Goal: Information Seeking & Learning: Check status

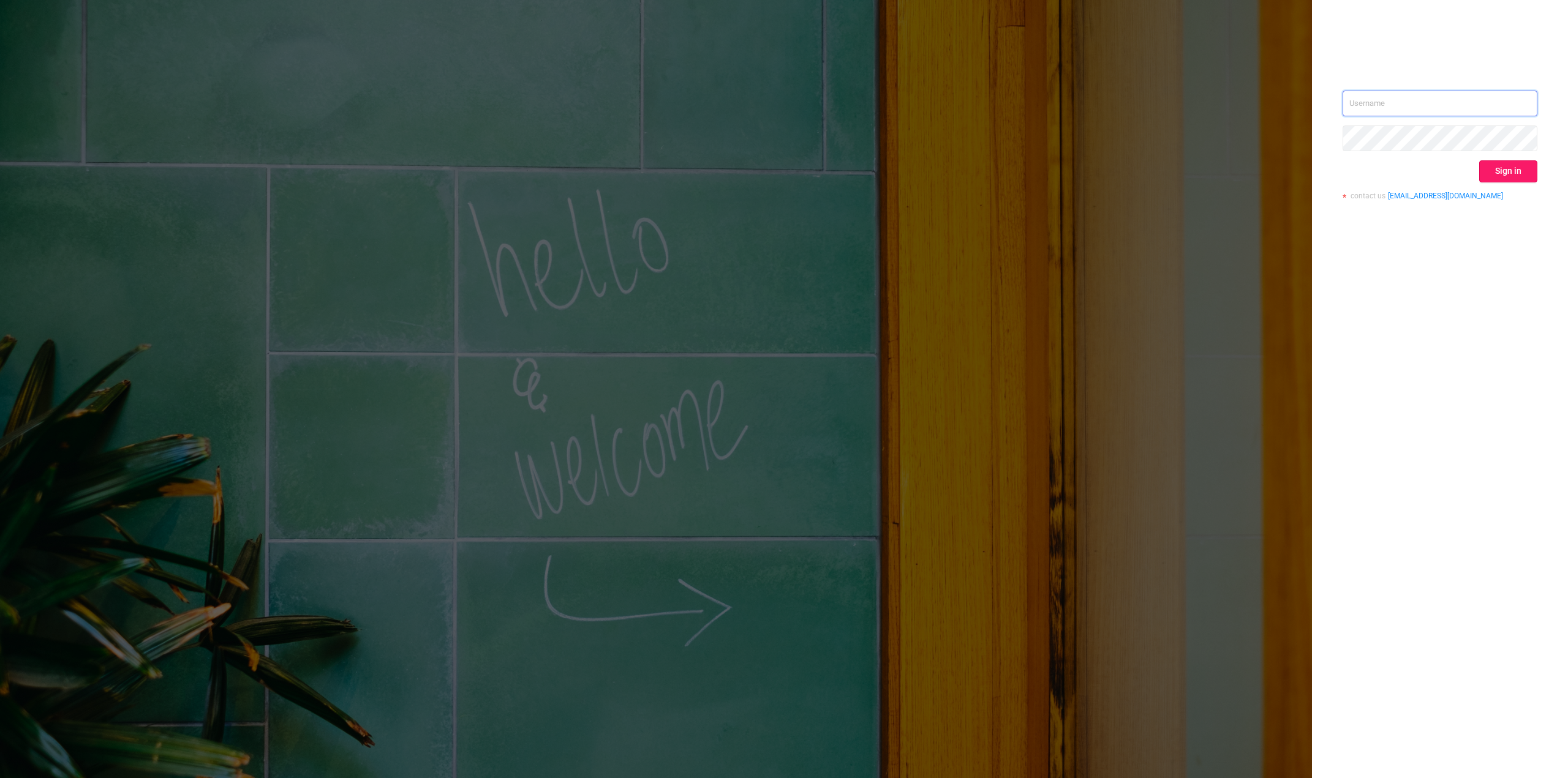
type input "[EMAIL_ADDRESS][DOMAIN_NAME]"
click at [1489, 174] on button "Sign in" at bounding box center [1509, 171] width 59 height 22
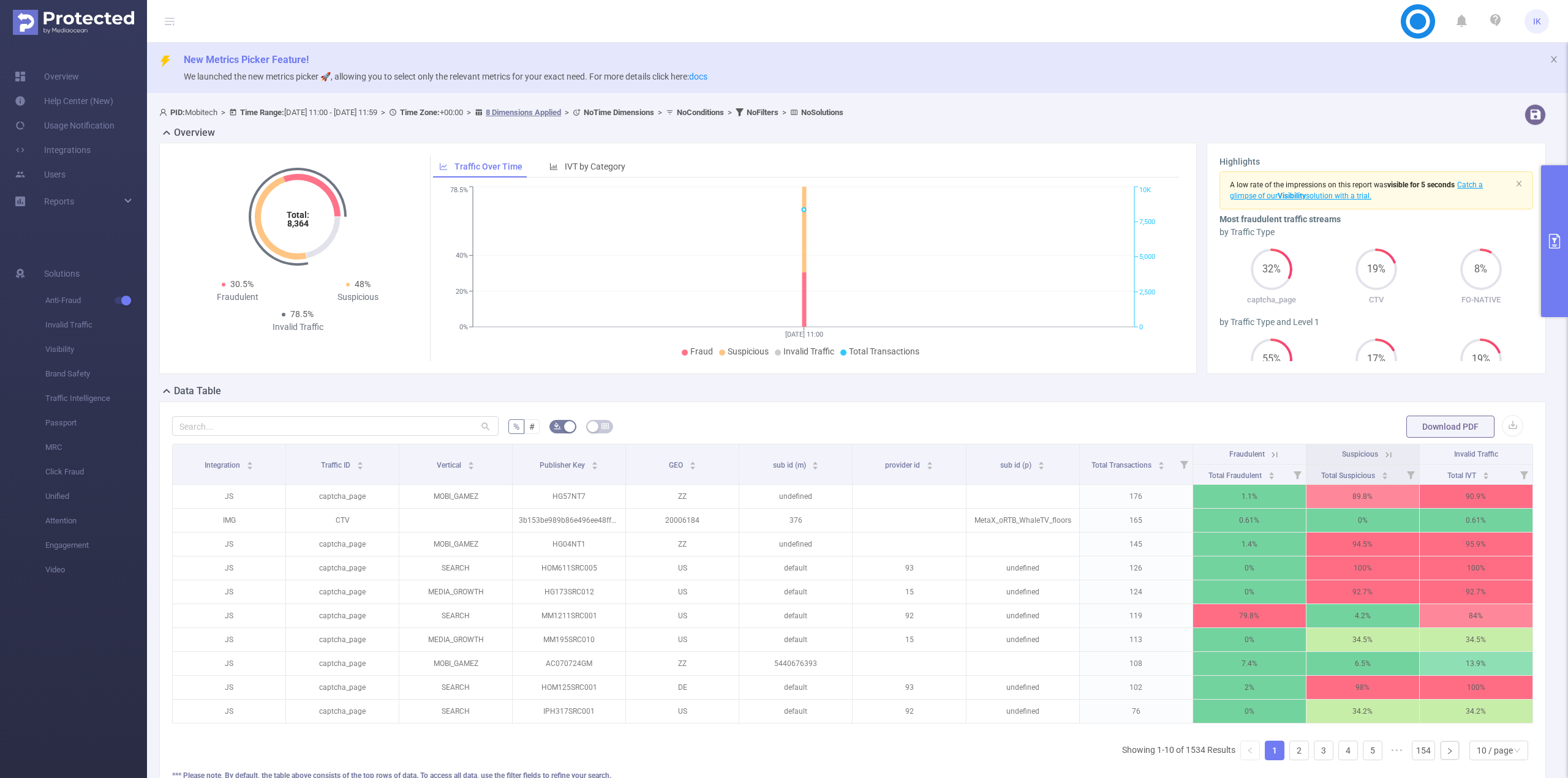
click at [1559, 233] on button "primary" at bounding box center [1553, 242] width 27 height 152
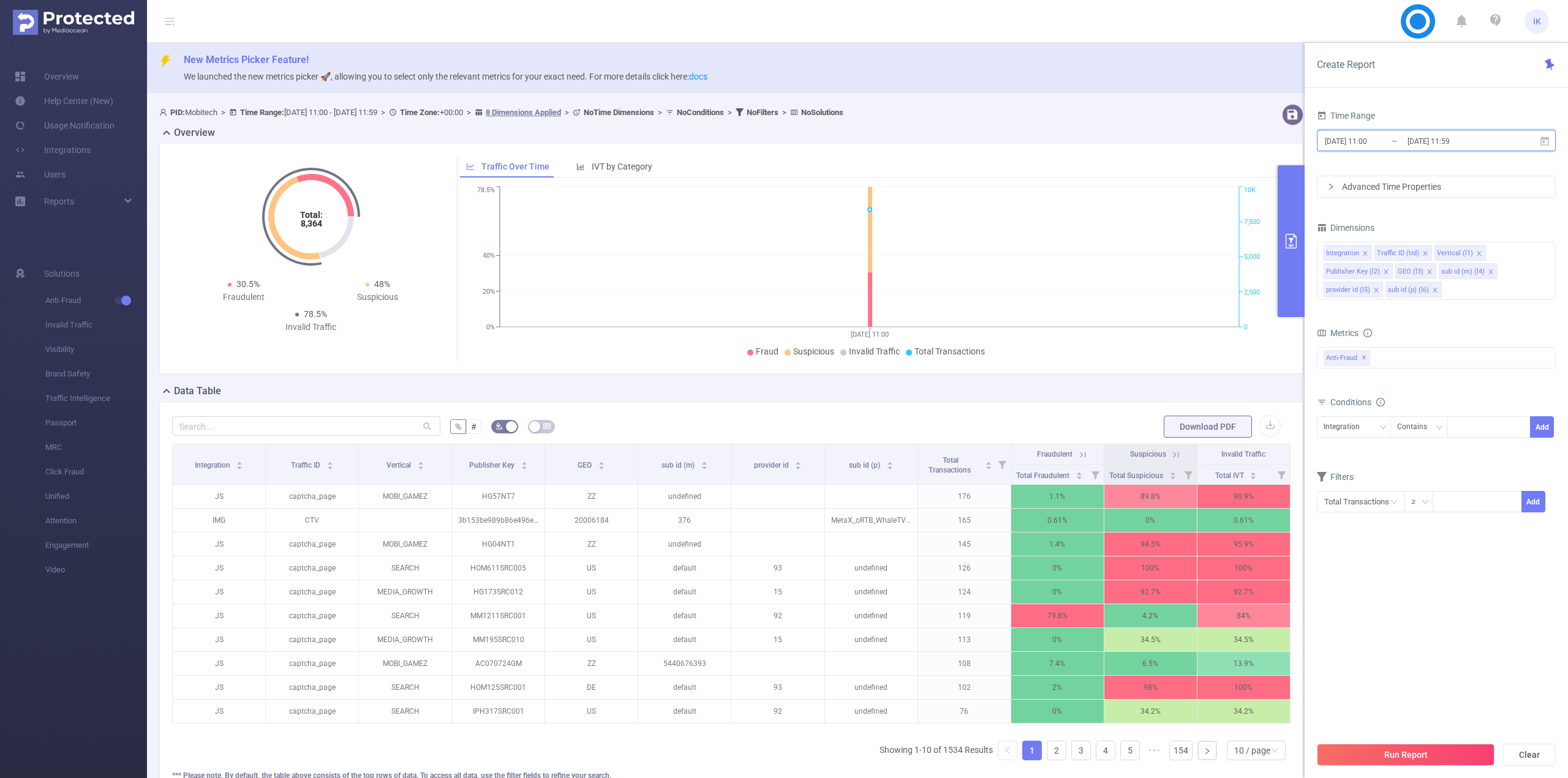
click at [1545, 141] on icon at bounding box center [1544, 142] width 11 height 11
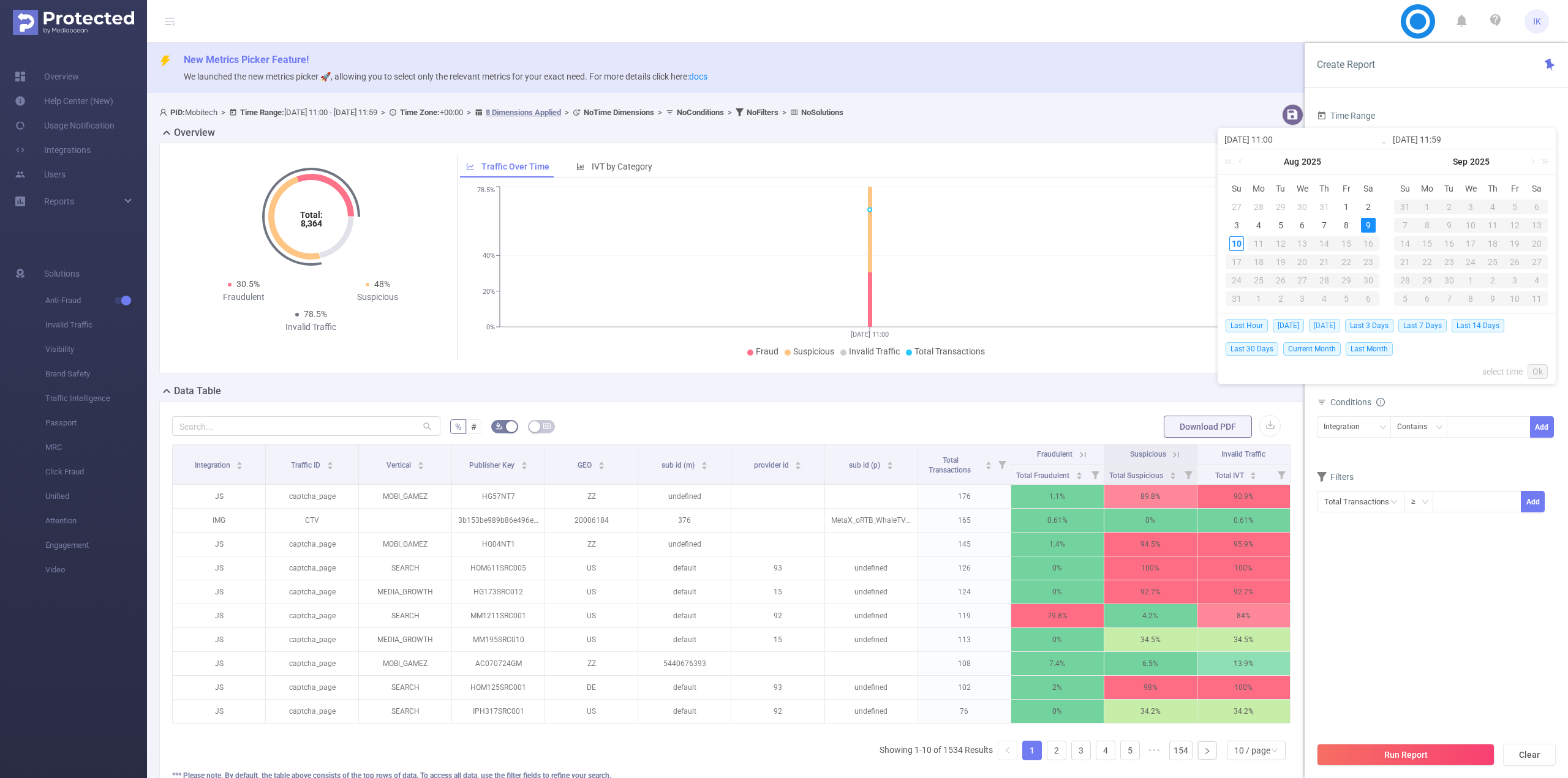
click at [1319, 329] on span "[DATE]" at bounding box center [1325, 326] width 31 height 14
type input "[DATE] 00:00"
type input "[DATE] 23:59"
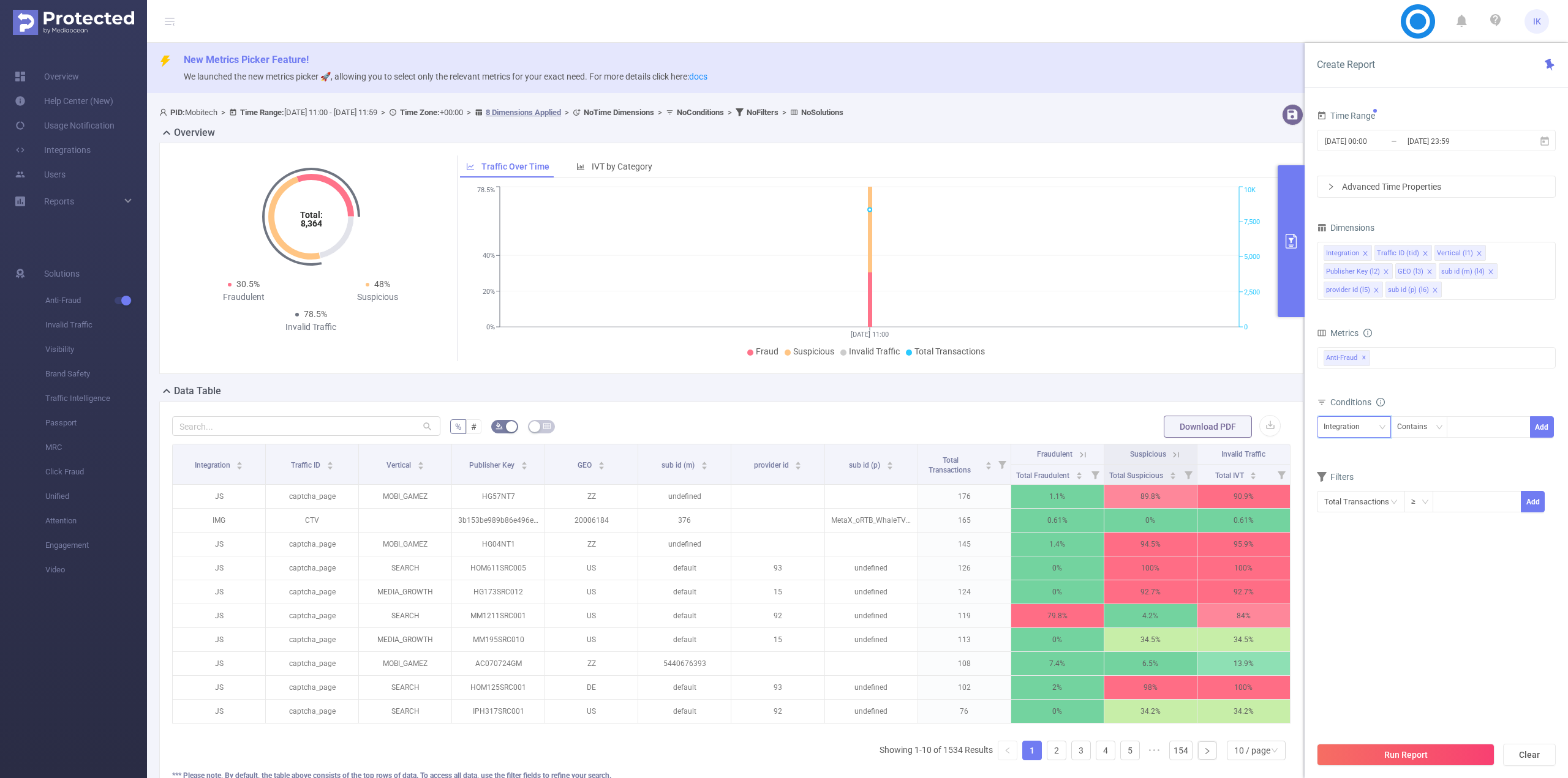
click at [1360, 421] on div "Integration" at bounding box center [1346, 427] width 45 height 20
click at [1348, 506] on li "Publisher Key (l2)" at bounding box center [1357, 511] width 81 height 19
click at [1404, 424] on div "Contains" at bounding box center [1416, 427] width 38 height 20
click at [1410, 468] on li "Is" at bounding box center [1430, 471] width 81 height 19
click at [1493, 427] on div at bounding box center [1488, 427] width 70 height 20
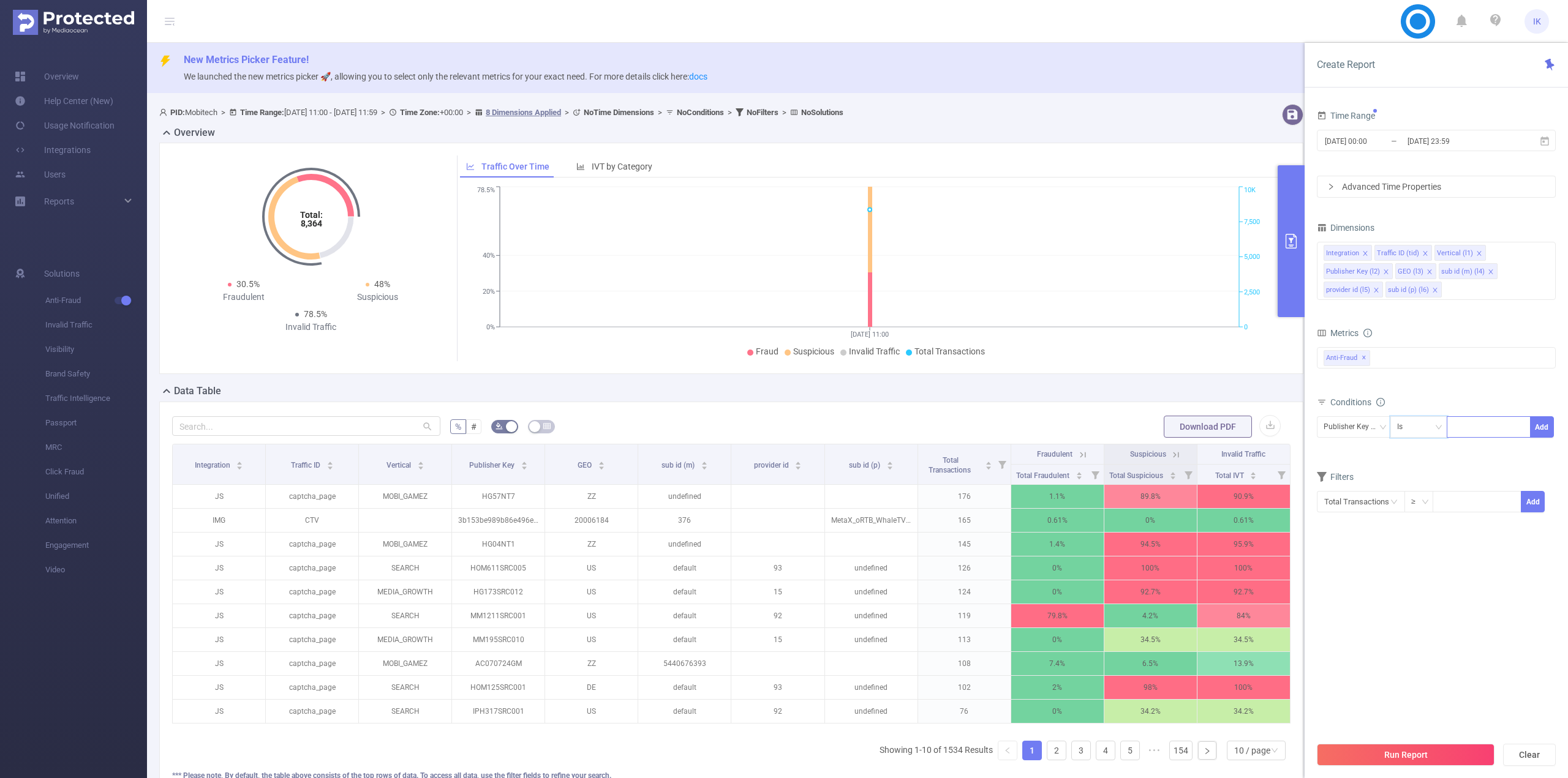
paste input "FT79SRC001"
type input "FT79SRC001"
click at [1495, 454] on li "FT79SRC001" at bounding box center [1488, 452] width 84 height 19
click at [1546, 426] on button "Add" at bounding box center [1541, 427] width 24 height 21
click at [1394, 751] on button "Run Report" at bounding box center [1406, 755] width 178 height 22
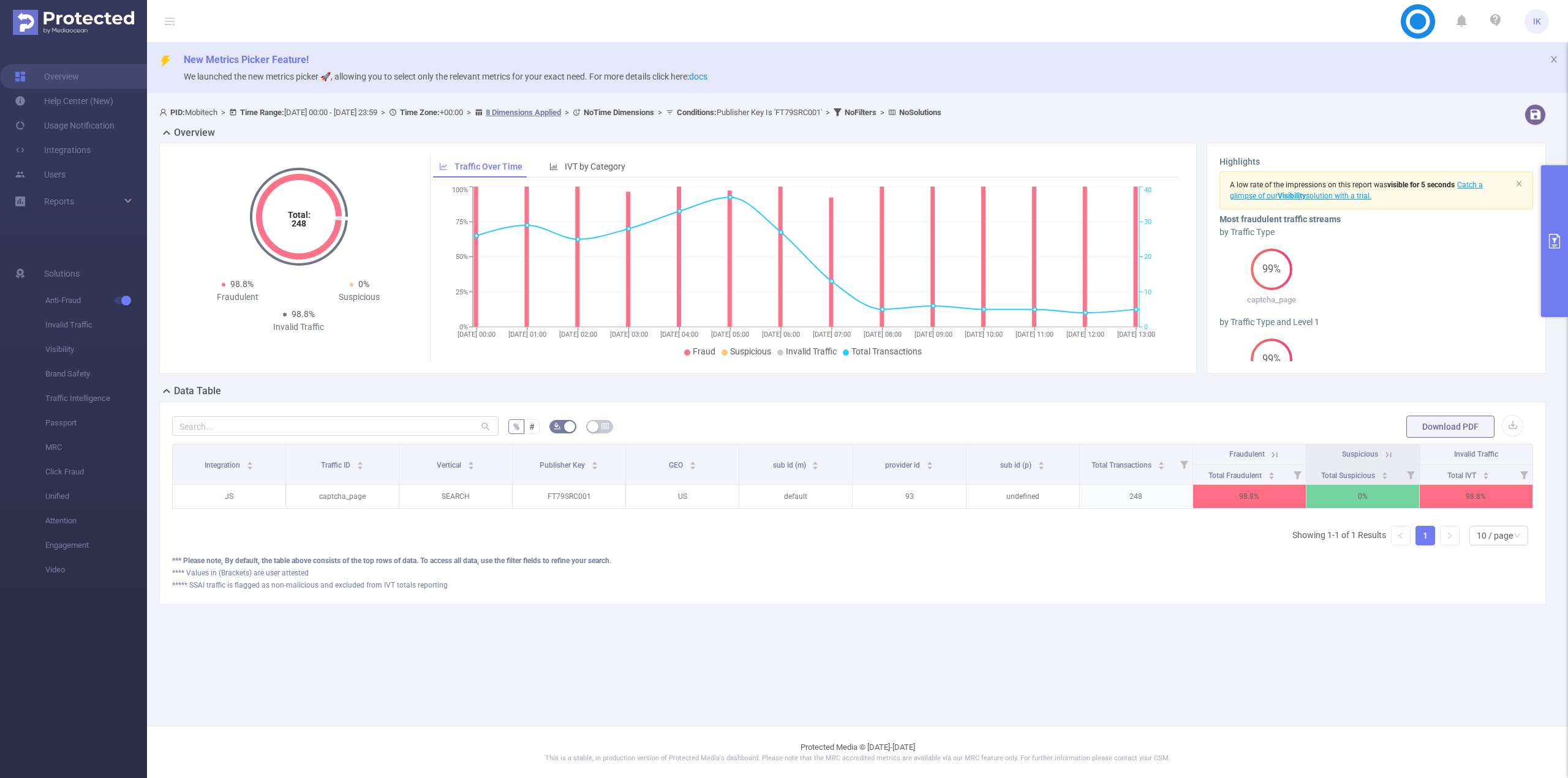
click at [1274, 455] on icon at bounding box center [1275, 455] width 5 height 5
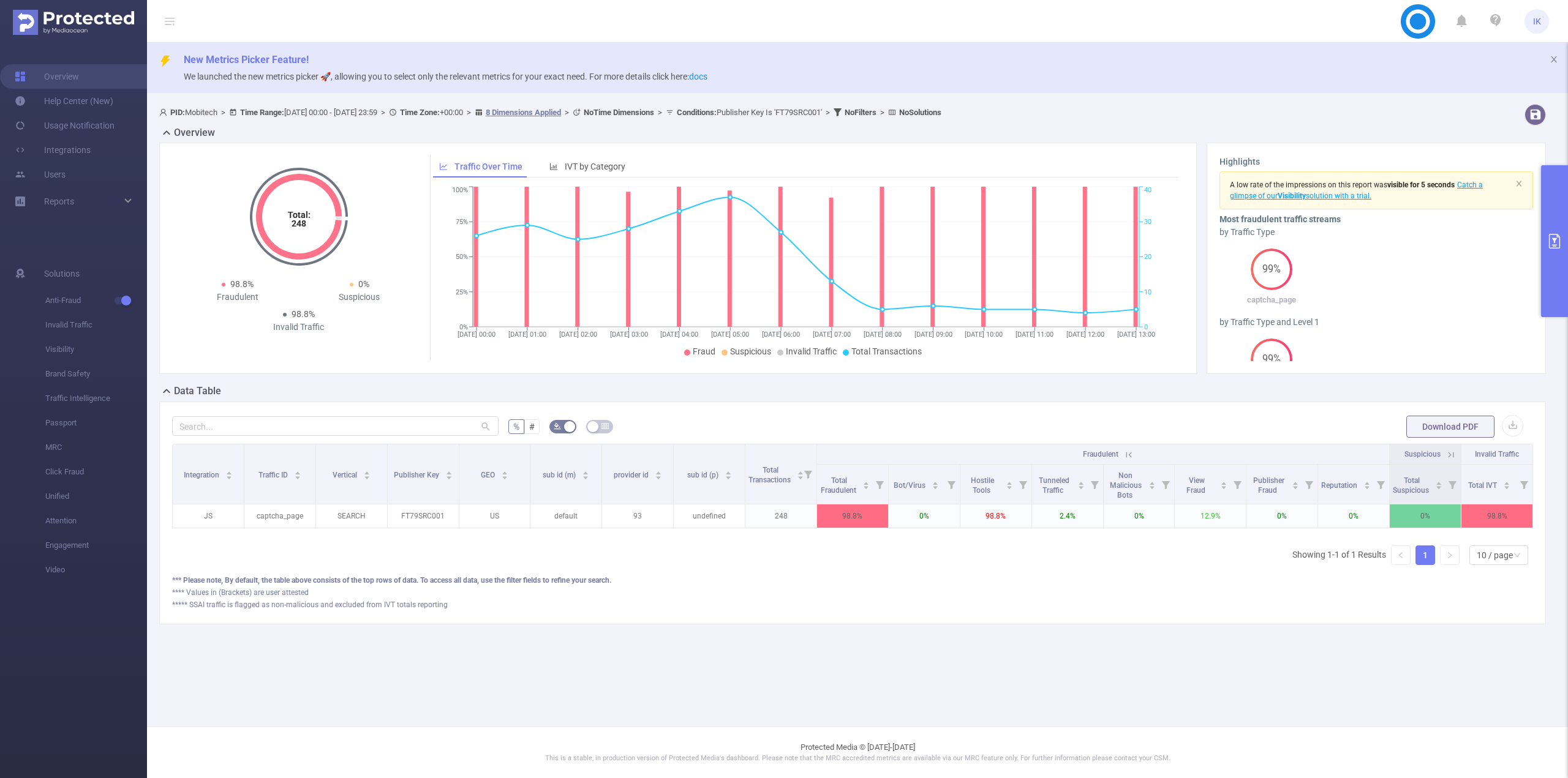
click at [857, 642] on div "PID: Mobitech > Time Range: [DATE] 00:00 - [DATE] 23:59 > Time Zone: +00:00 > 8…" at bounding box center [858, 373] width 1421 height 550
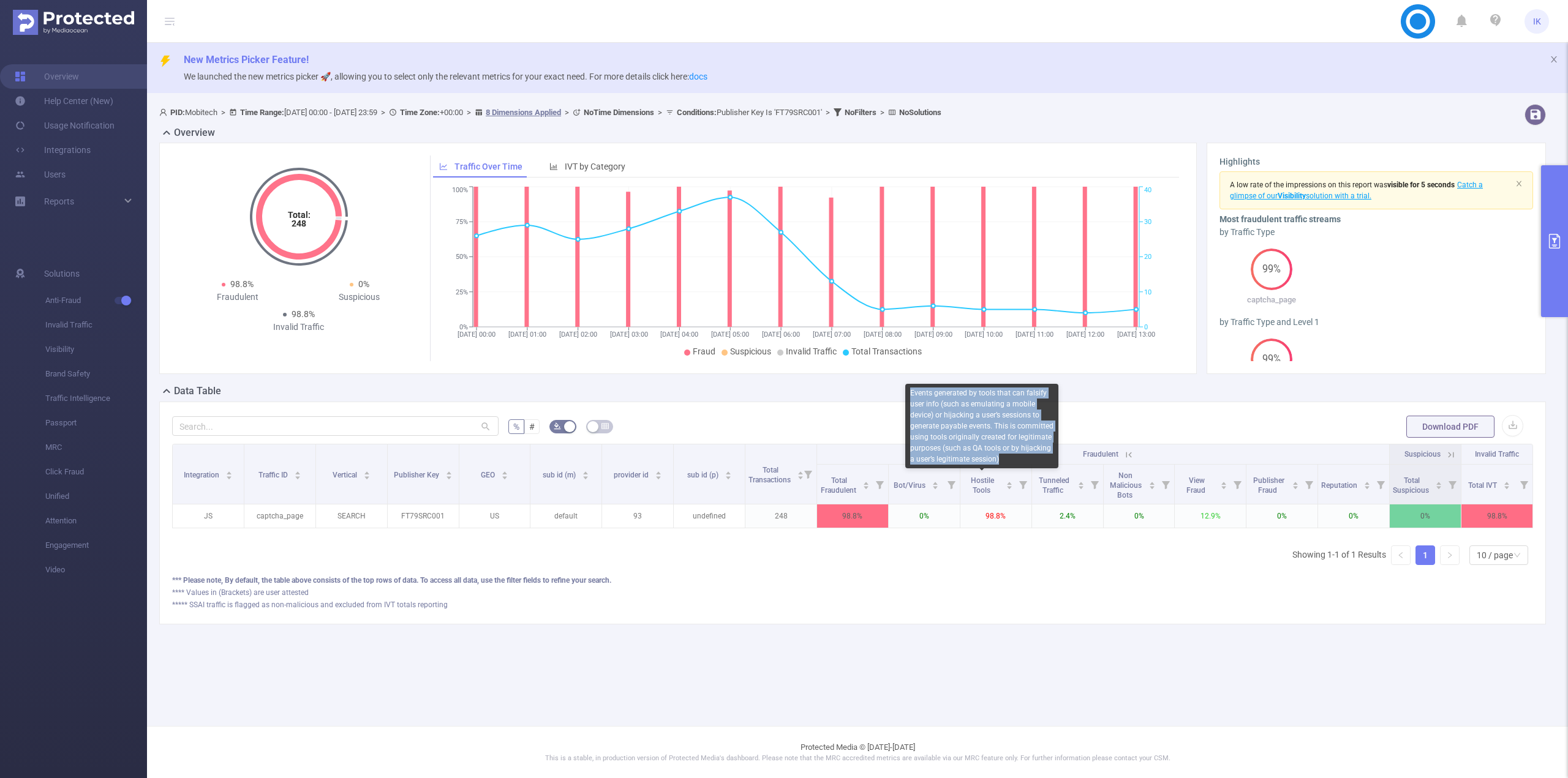
copy div "Events generated by tools that can falsify user info (such as emulating a mobil…"
drag, startPoint x: 1011, startPoint y: 459, endPoint x: 910, endPoint y: 397, distance: 118.5
click at [910, 397] on div "Events generated by tools that can falsify user info (such as emulating a mobil…" at bounding box center [981, 427] width 153 height 84
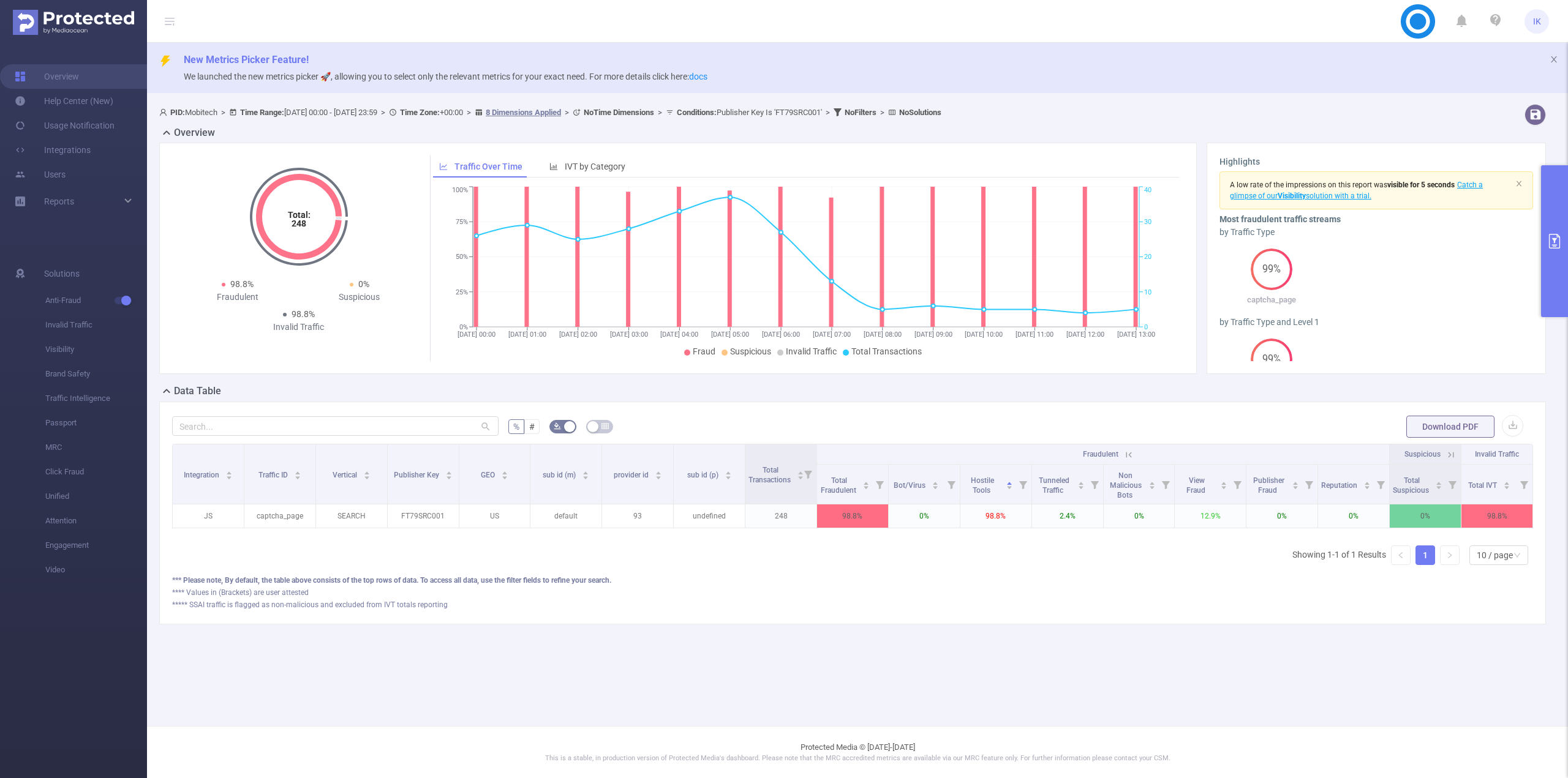
scroll to position [0, 3]
click at [1557, 225] on button "primary" at bounding box center [1553, 242] width 27 height 152
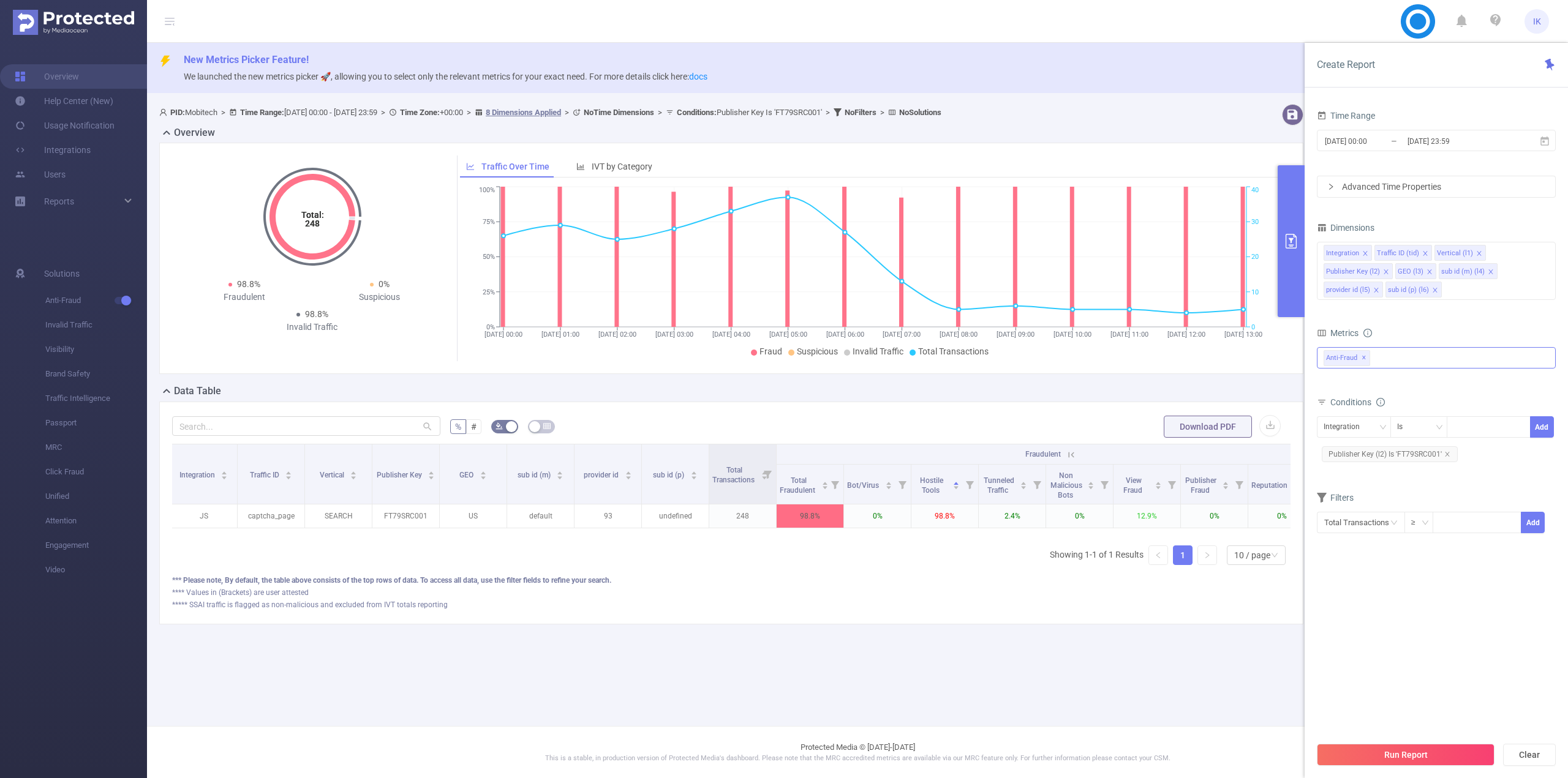
click at [1470, 358] on div "Anti-Fraud ✕" at bounding box center [1436, 357] width 239 height 21
click at [1387, 384] on strong "Invalid Traffic" at bounding box center [1374, 384] width 54 height 10
click at [1044, 643] on div "PID: Mobitech > Time Range: [DATE] 00:00 - [DATE] 23:59 > Time Zone: +00:00 > 8…" at bounding box center [736, 373] width 1178 height 550
click at [1400, 762] on button "Run Report" at bounding box center [1406, 755] width 178 height 22
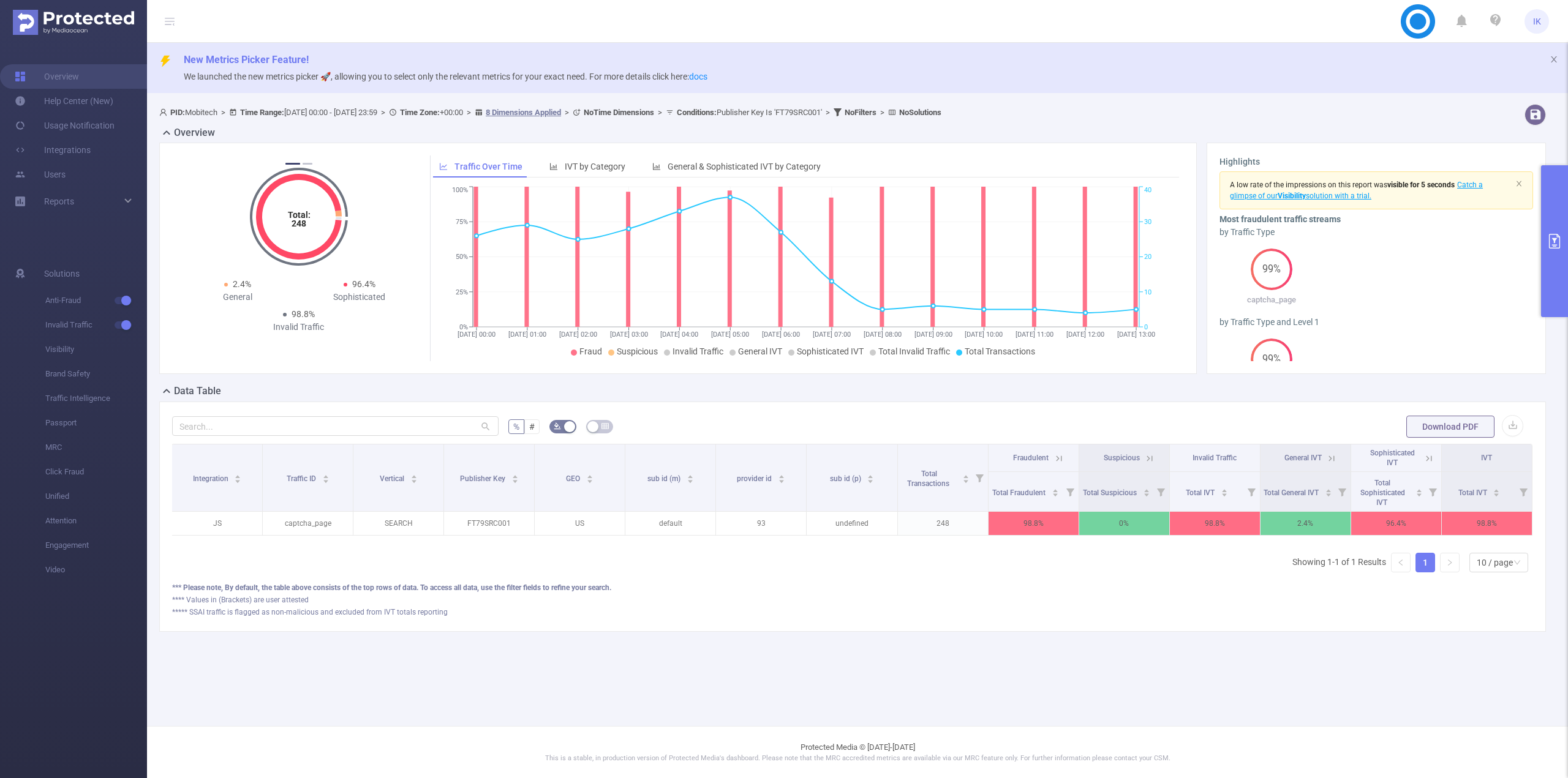
scroll to position [0, 3]
click at [1421, 453] on icon at bounding box center [1425, 458] width 15 height 12
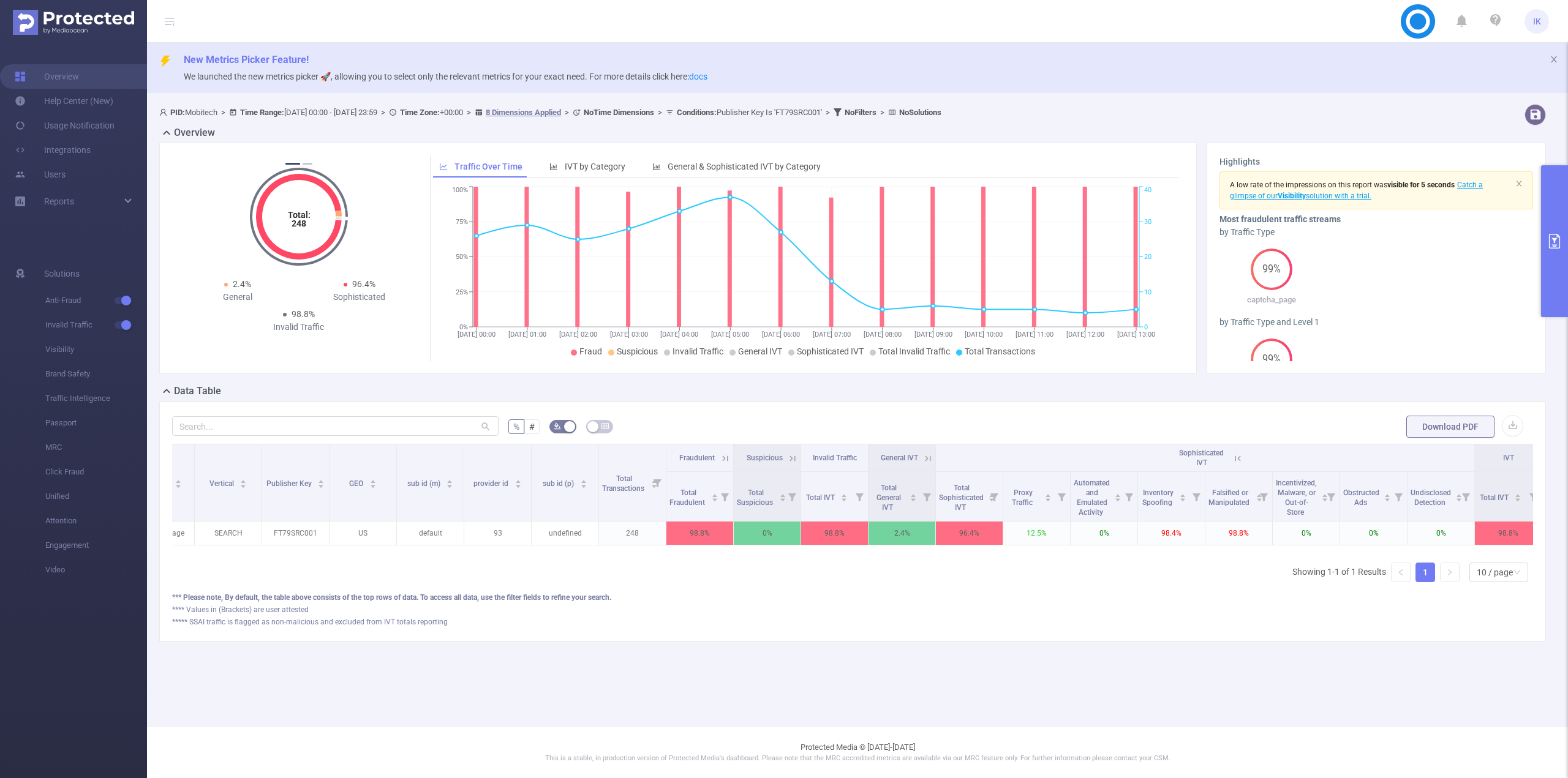
scroll to position [0, 124]
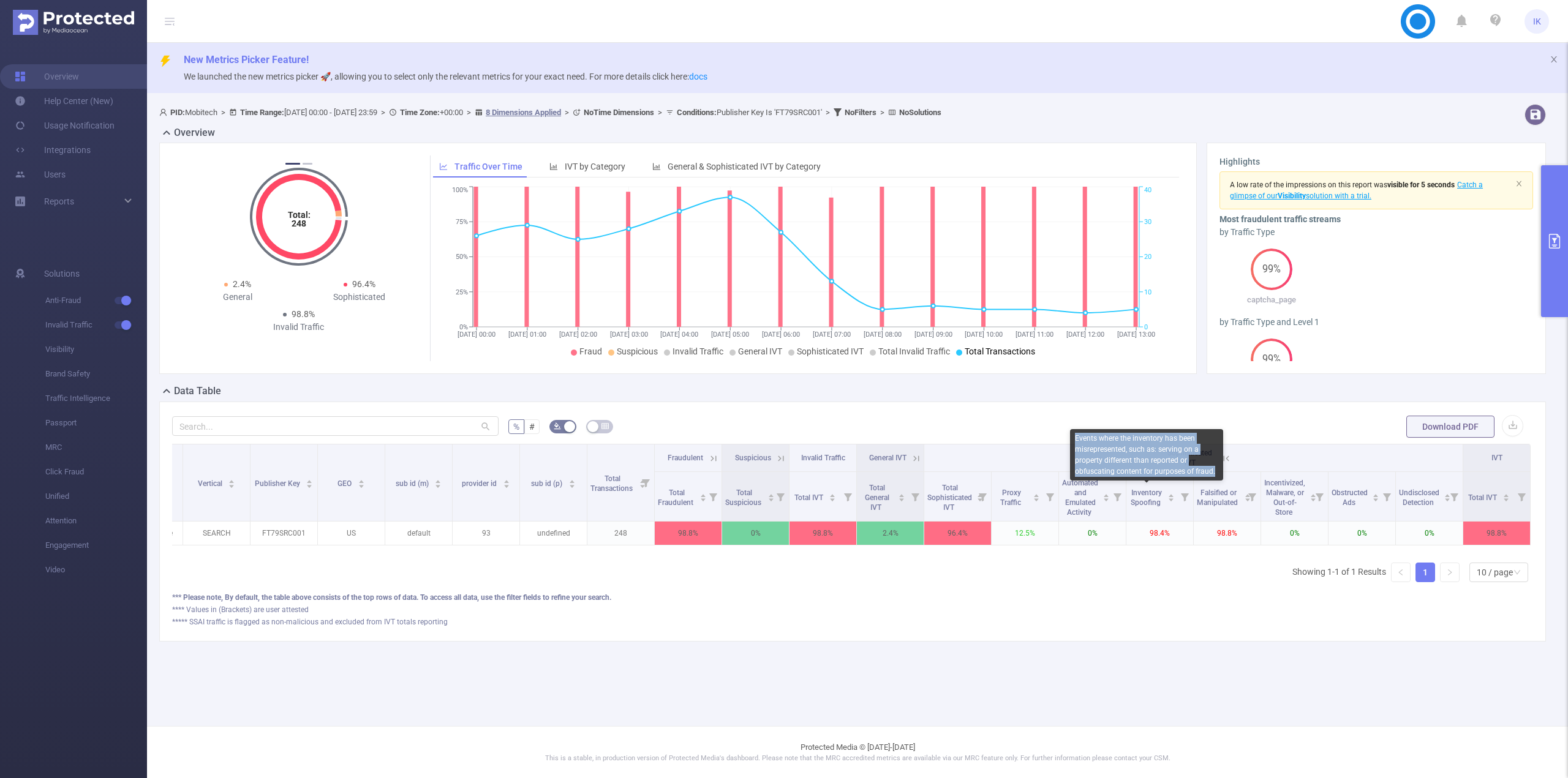
copy div "Events where the inventory has been misrepresented, such as: serving on a prope…"
drag, startPoint x: 1214, startPoint y: 471, endPoint x: 1075, endPoint y: 441, distance: 142.2
click at [1075, 441] on div "Events where the inventory has been misrepresented, such as: serving on a prope…" at bounding box center [1146, 455] width 153 height 51
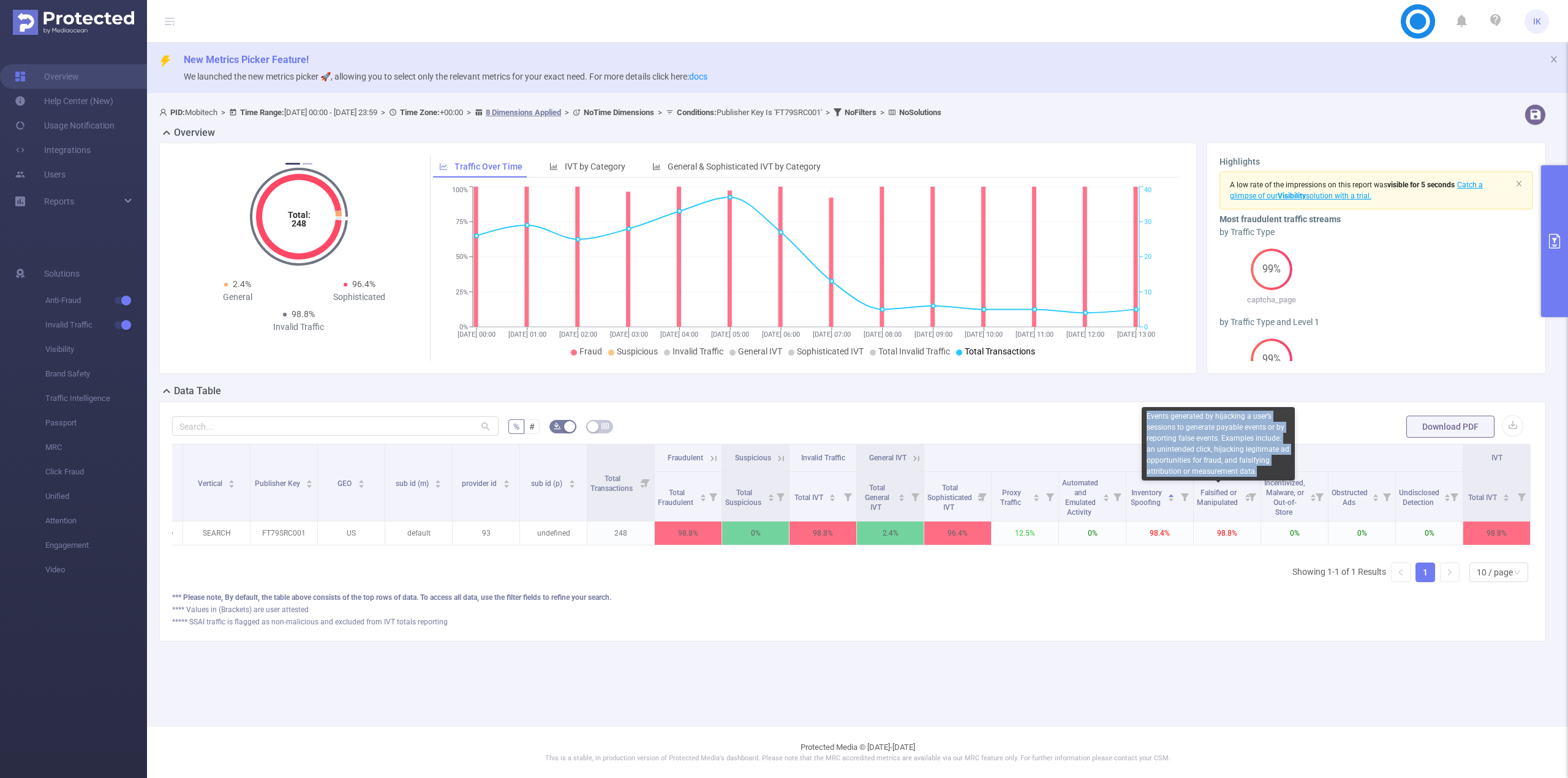
copy div "Events generated by hijacking a user’s sessions to generate payable events or b…"
drag, startPoint x: 1267, startPoint y: 471, endPoint x: 1143, endPoint y: 417, distance: 135.2
click at [1143, 417] on div "Events generated by hijacking a user’s sessions to generate payable events or b…" at bounding box center [1217, 444] width 153 height 73
